Goal: Task Accomplishment & Management: Use online tool/utility

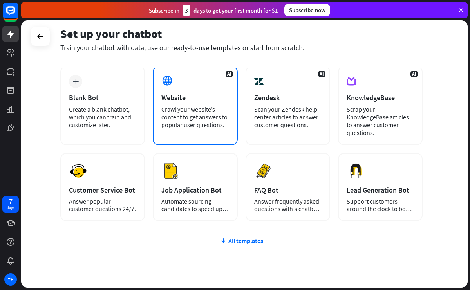
scroll to position [42, 0]
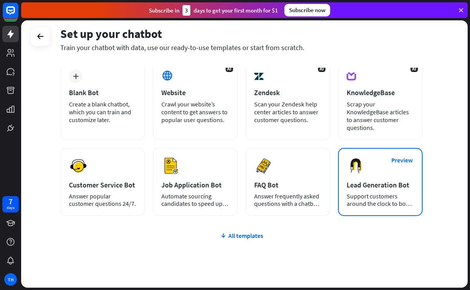
click at [377, 200] on div "Support customers around the clock to boost sales." at bounding box center [379, 200] width 67 height 15
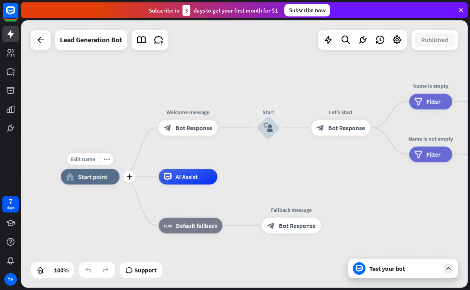
click at [82, 178] on span "Start point" at bounding box center [92, 177] width 29 height 8
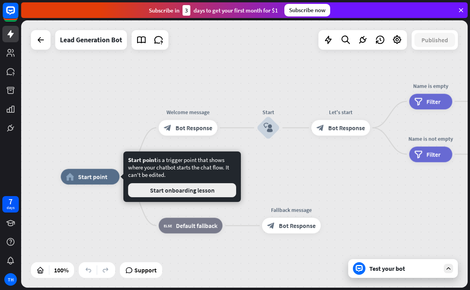
click at [189, 192] on button "Start onboarding lesson" at bounding box center [182, 190] width 108 height 14
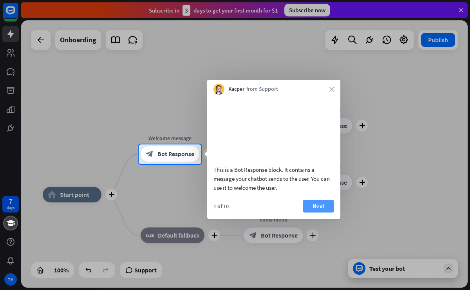
click at [318, 212] on button "Next" at bounding box center [317, 206] width 31 height 13
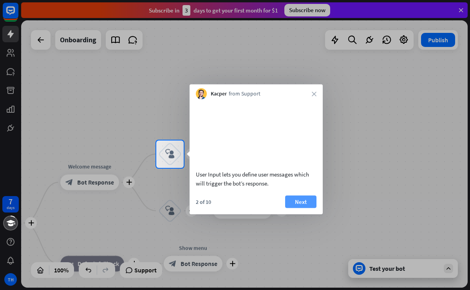
click at [285, 208] on button "Next" at bounding box center [300, 201] width 31 height 13
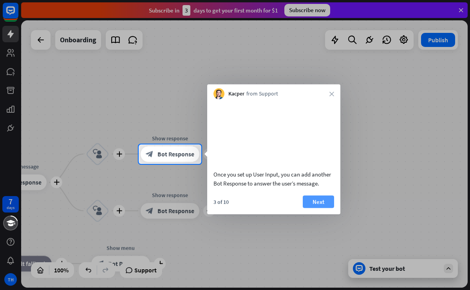
click at [306, 208] on button "Next" at bounding box center [317, 201] width 31 height 13
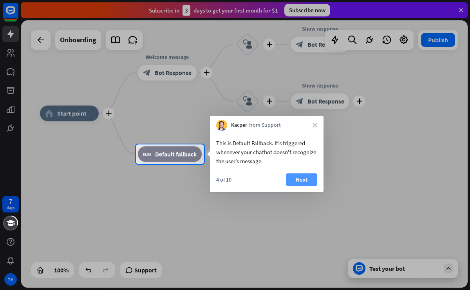
click at [298, 182] on button "Next" at bounding box center [301, 179] width 31 height 13
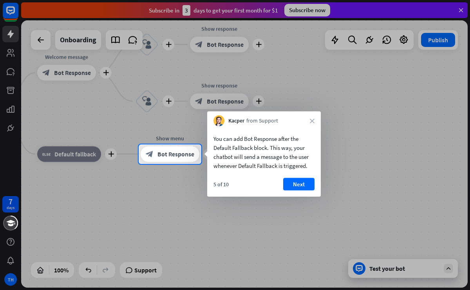
click at [298, 182] on button "Next" at bounding box center [298, 184] width 31 height 13
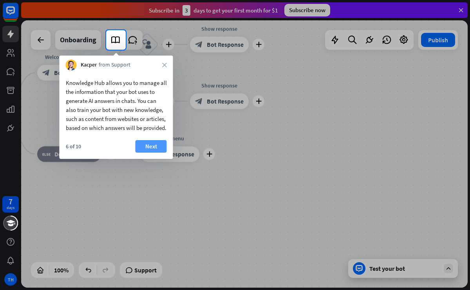
click at [145, 153] on button "Next" at bounding box center [150, 146] width 31 height 13
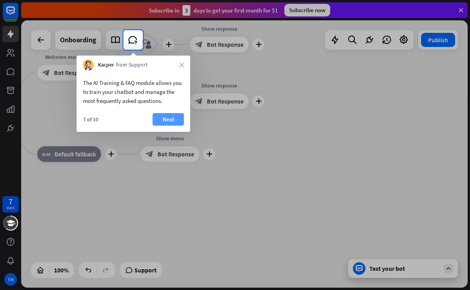
click at [174, 117] on button "Next" at bounding box center [168, 119] width 31 height 13
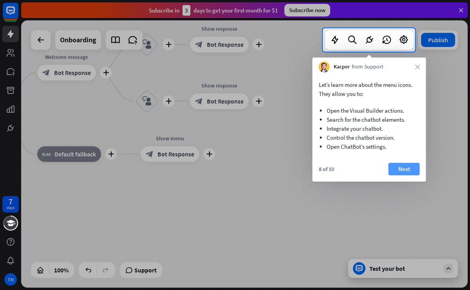
click at [400, 165] on button "Next" at bounding box center [403, 169] width 31 height 13
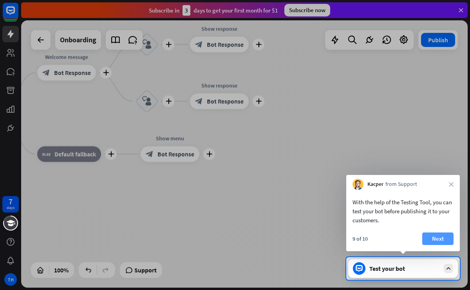
click at [438, 239] on button "Next" at bounding box center [437, 238] width 31 height 13
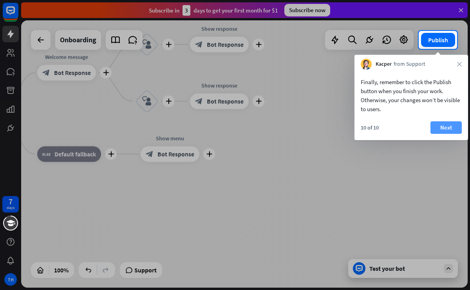
click at [452, 121] on button "Next" at bounding box center [445, 127] width 31 height 13
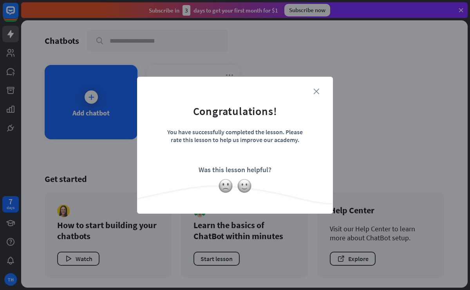
click at [318, 89] on icon "close" at bounding box center [316, 91] width 6 height 6
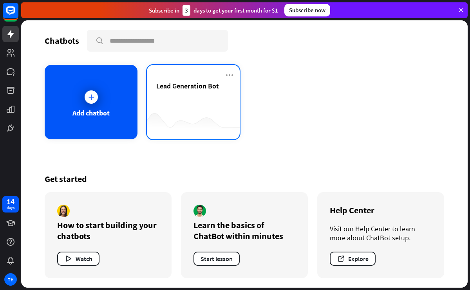
click at [185, 90] on span "Lead Generation Bot" at bounding box center [187, 85] width 63 height 9
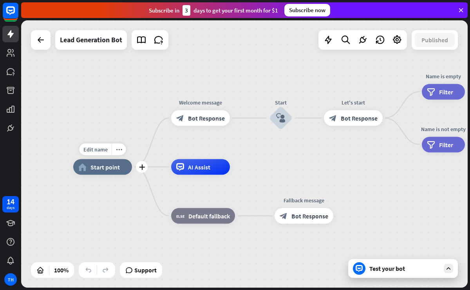
click at [99, 175] on div "Edit name more_horiz plus home_2 Start point" at bounding box center [102, 167] width 59 height 16
click at [120, 149] on icon "more_horiz" at bounding box center [119, 149] width 6 height 6
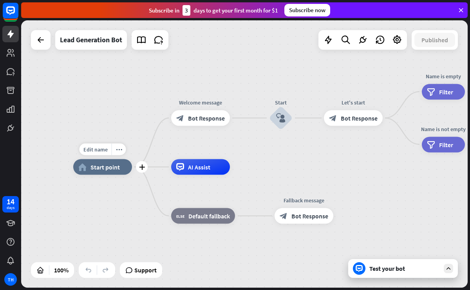
click at [102, 175] on div "Edit name more_horiz plus home_2 Start point" at bounding box center [102, 167] width 59 height 16
click at [97, 153] on div "Edit name" at bounding box center [95, 150] width 32 height 12
type input "**********"
click at [193, 120] on div "**********" at bounding box center [244, 153] width 446 height 267
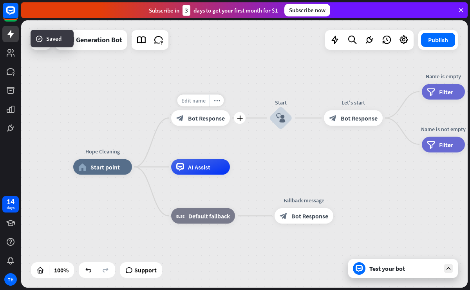
click at [192, 99] on span "Edit name" at bounding box center [193, 100] width 24 height 7
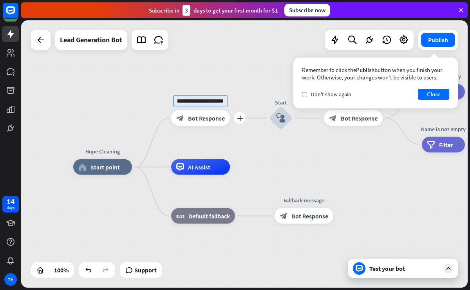
scroll to position [0, 16]
type input "**********"
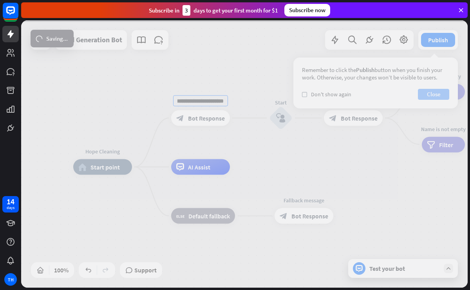
scroll to position [0, 0]
click at [429, 96] on div "**********" at bounding box center [244, 153] width 446 height 267
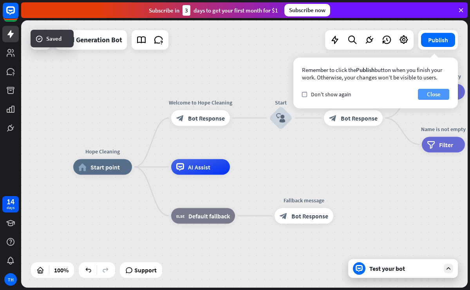
click at [429, 96] on button "Close" at bounding box center [433, 94] width 31 height 11
